Goal: Information Seeking & Learning: Understand process/instructions

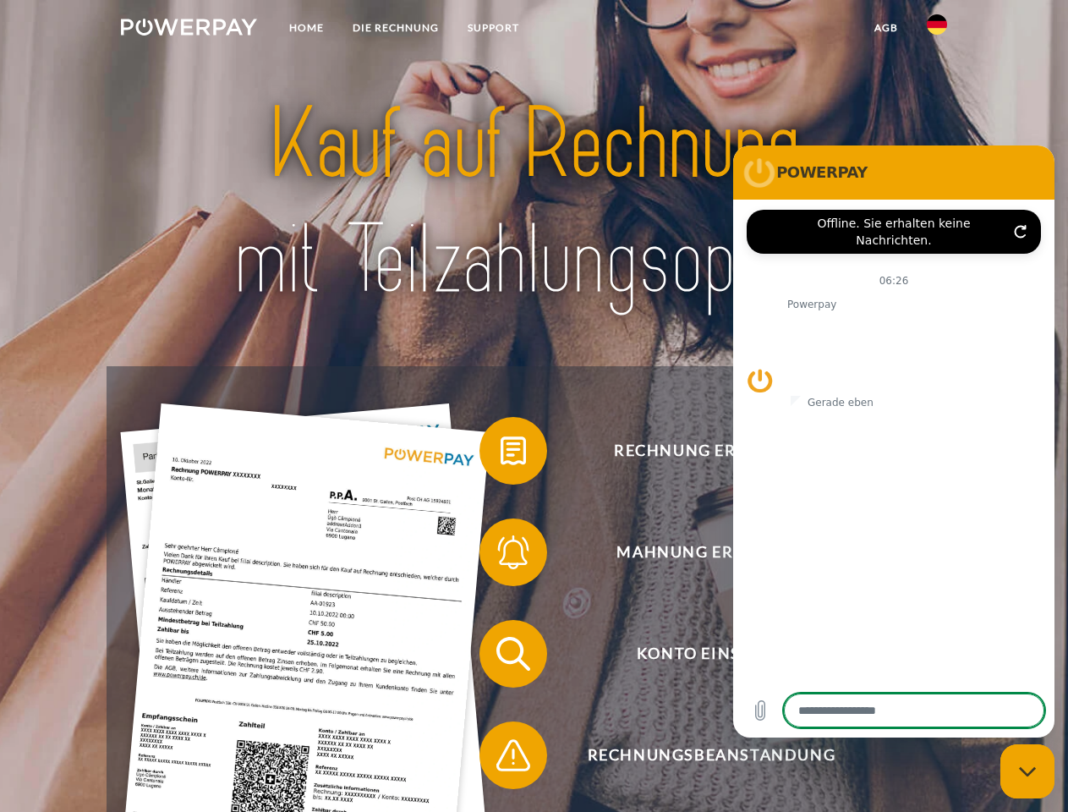
click at [189, 30] on img at bounding box center [189, 27] width 136 height 17
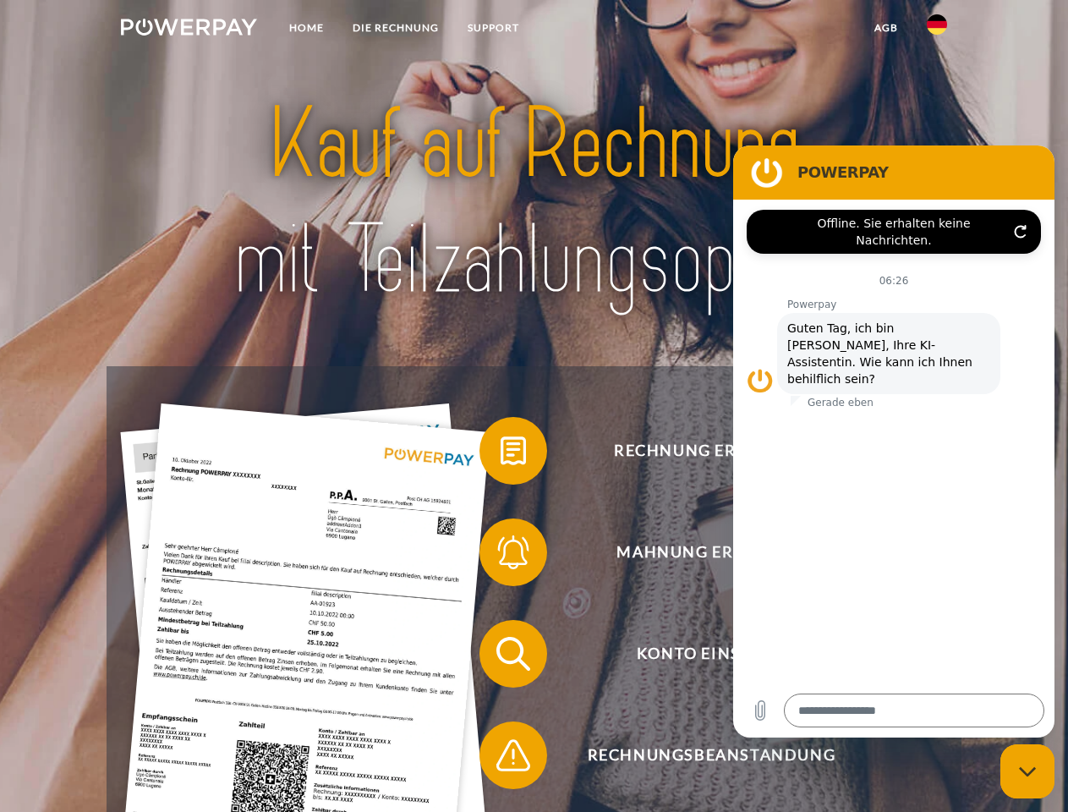
click at [937, 30] on img at bounding box center [937, 24] width 20 height 20
click at [885, 28] on link "agb" at bounding box center [886, 28] width 52 height 30
click at [501, 454] on span at bounding box center [488, 450] width 85 height 85
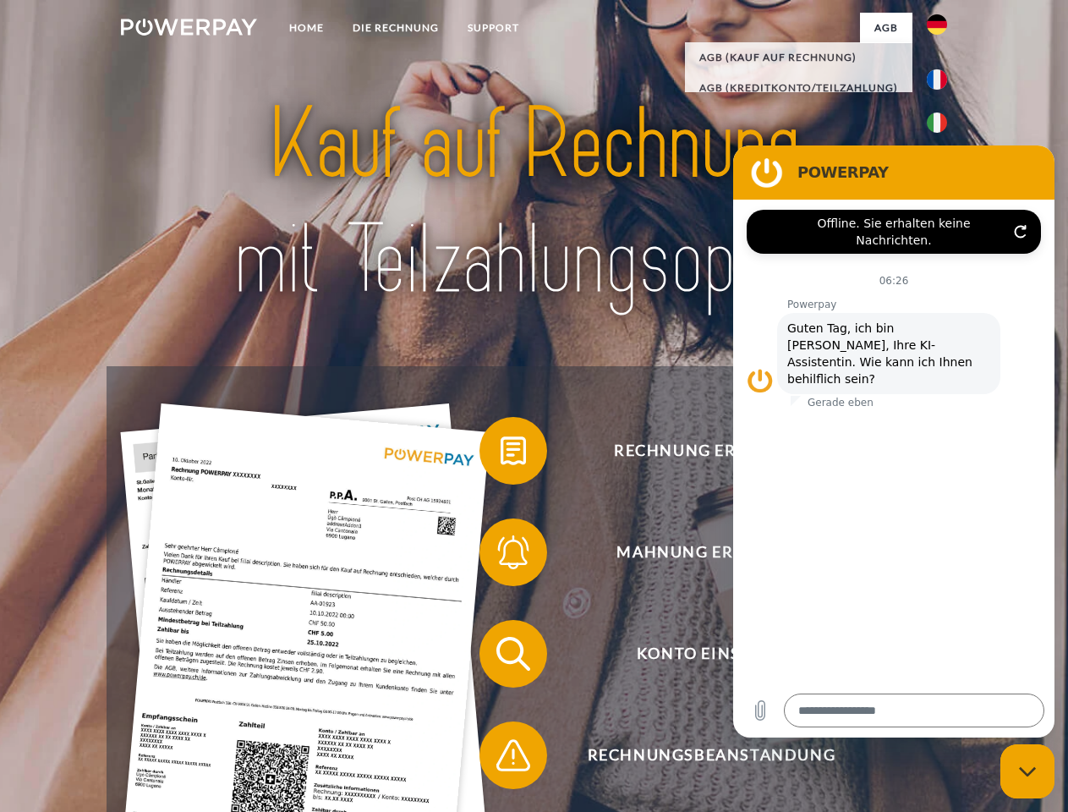
click at [501, 556] on span at bounding box center [488, 552] width 85 height 85
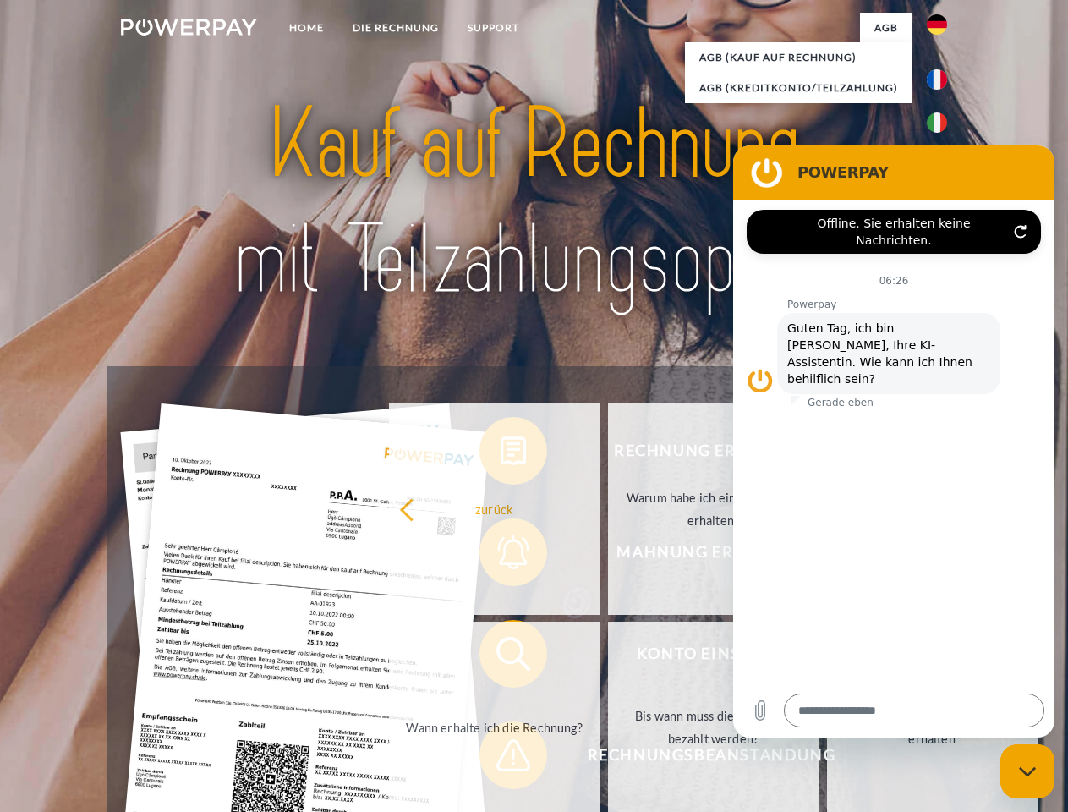
click at [608, 657] on link "Bis wann muss die Rechnung bezahlt werden?" at bounding box center [713, 727] width 211 height 211
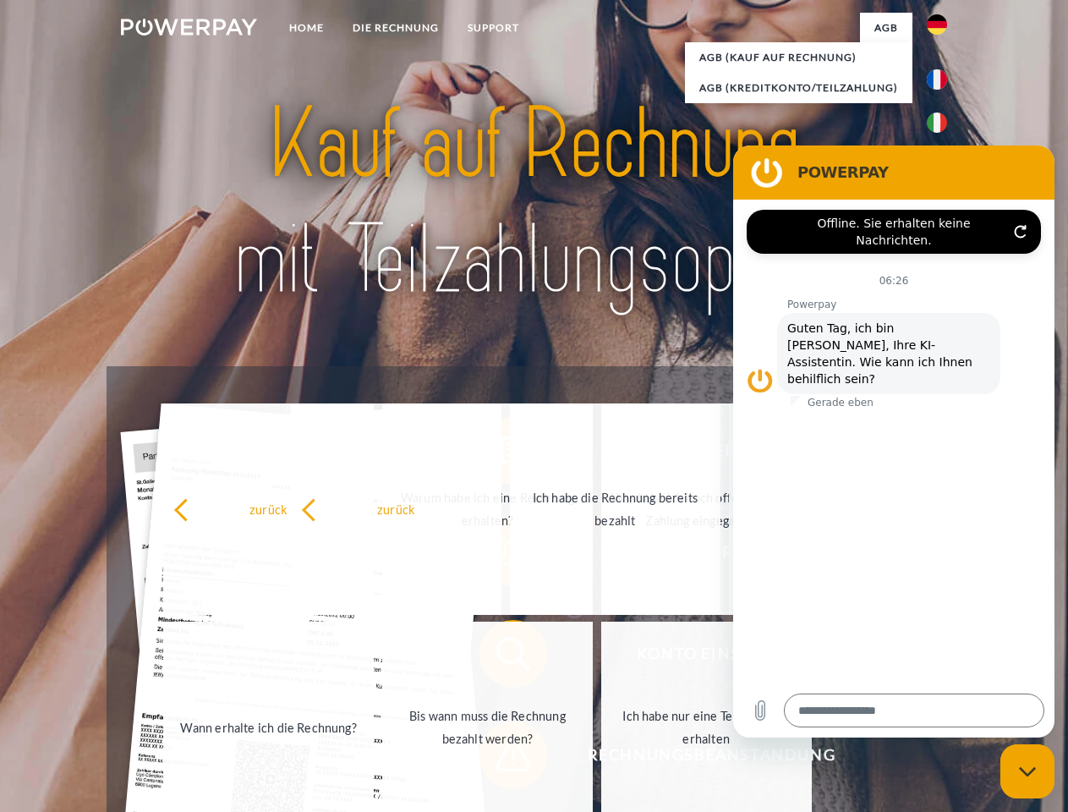
click at [501, 759] on span at bounding box center [488, 755] width 85 height 85
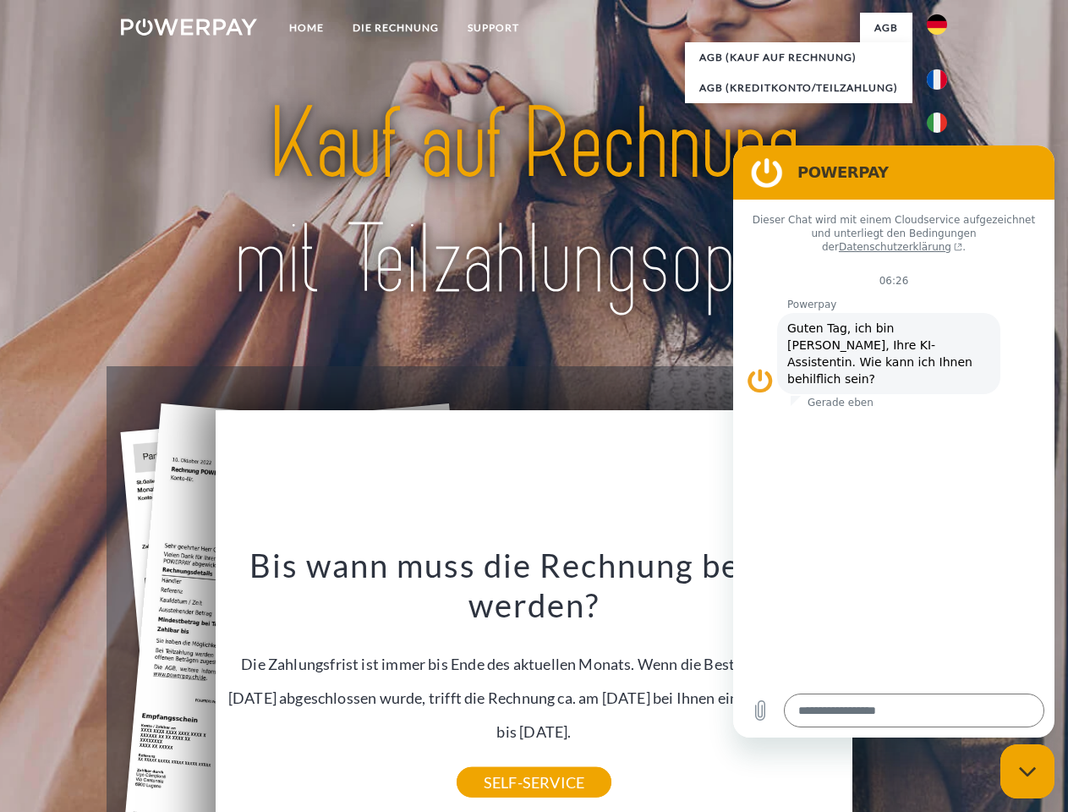
click at [1028, 771] on icon "Messaging-Fenster schließen" at bounding box center [1028, 771] width 18 height 11
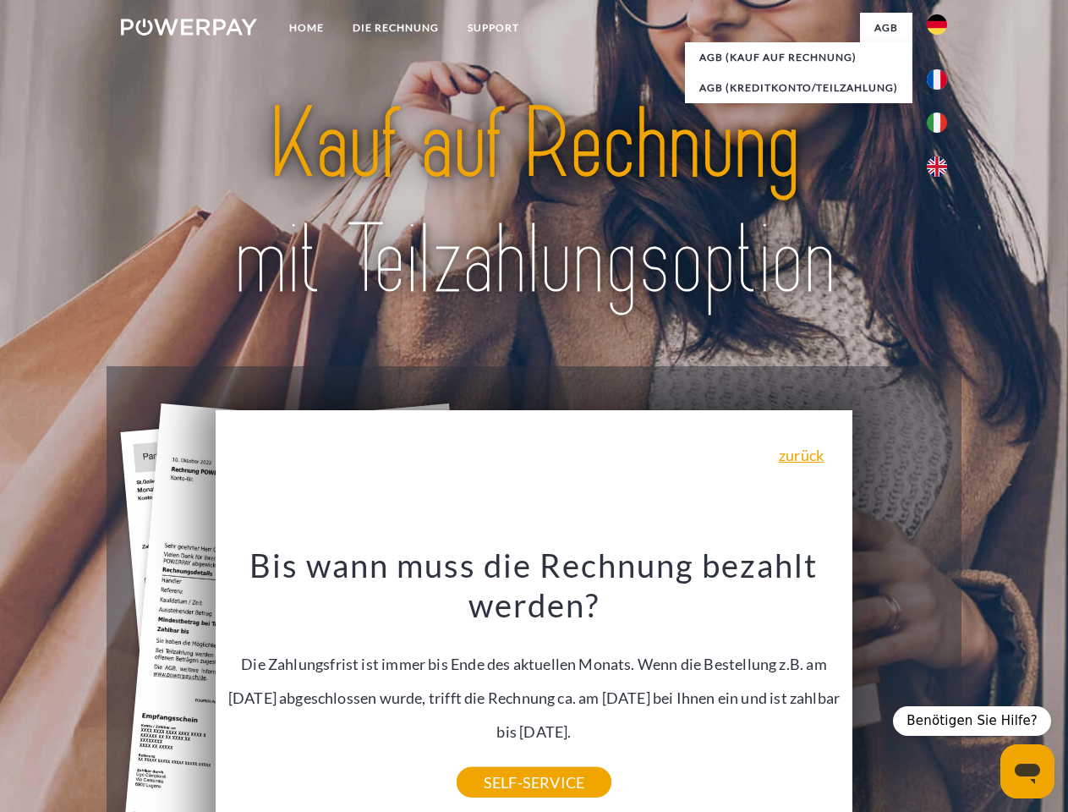
type textarea "*"
